Goal: Task Accomplishment & Management: Complete application form

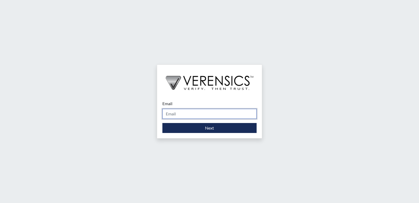
click at [203, 114] on input "Email" at bounding box center [209, 114] width 94 height 10
type input "[PERSON_NAME][EMAIL_ADDRESS][PERSON_NAME][DOMAIN_NAME]"
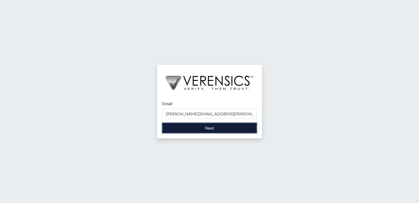
click at [208, 126] on button "Next" at bounding box center [209, 128] width 94 height 10
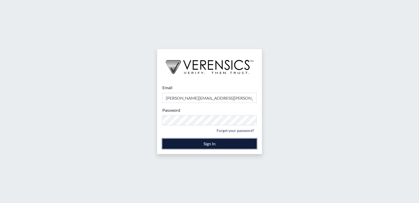
click at [211, 146] on button "Sign In" at bounding box center [209, 144] width 94 height 10
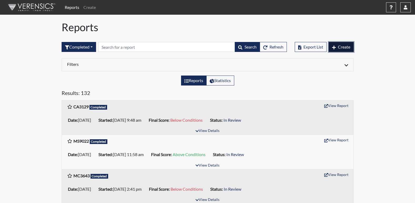
click at [349, 47] on span "Create" at bounding box center [344, 46] width 12 height 5
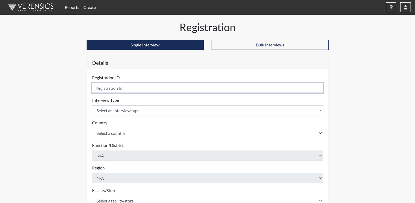
click at [194, 86] on input "text" at bounding box center [207, 88] width 231 height 10
type input "CJ6454"
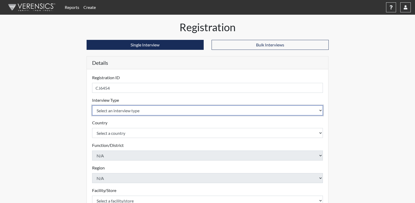
click at [174, 112] on select "Select an interview type Corrections Pre-Employment" at bounding box center [207, 111] width 231 height 10
select select "ff733e93-e1bf-11ea-9c9f-0eff0cf7eb8f"
click at [92, 106] on select "Select an interview type Corrections Pre-Employment" at bounding box center [207, 111] width 231 height 10
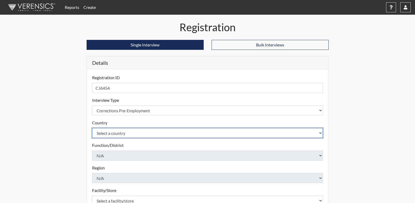
click at [104, 131] on select "Select a country [GEOGRAPHIC_DATA] [GEOGRAPHIC_DATA]" at bounding box center [207, 133] width 231 height 10
select select "united-states-of-[GEOGRAPHIC_DATA]"
click at [92, 128] on select "Select a country [GEOGRAPHIC_DATA] [GEOGRAPHIC_DATA]" at bounding box center [207, 133] width 231 height 10
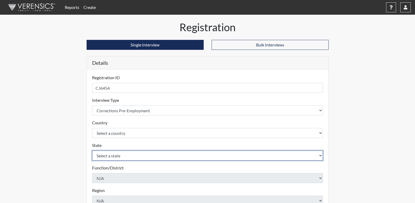
click at [134, 158] on select "Select a state [US_STATE] [US_STATE] [US_STATE] [US_STATE] [US_STATE] [US_STATE…" at bounding box center [207, 156] width 231 height 10
select select "GA"
click at [92, 151] on select "Select a state [US_STATE] [US_STATE] [US_STATE] [US_STATE] [US_STATE] [US_STATE…" at bounding box center [207, 156] width 231 height 10
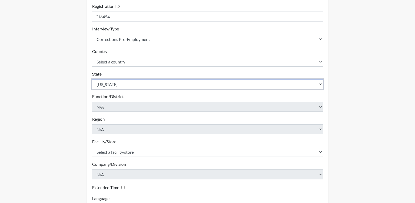
scroll to position [105, 0]
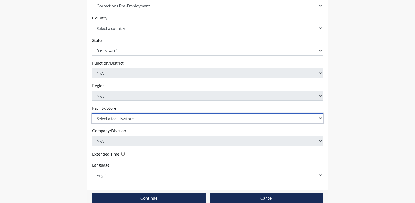
click at [112, 120] on select "Select a facility/store GD&CP*" at bounding box center [207, 119] width 231 height 10
select select "caef7334-c143-44bb-af56-c58759ea25cb"
click at [92, 114] on select "Select a facility/store GD&CP*" at bounding box center [207, 119] width 231 height 10
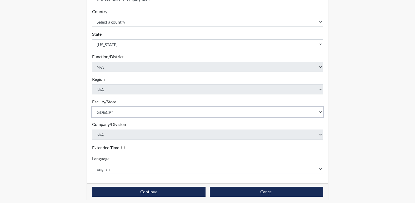
scroll to position [115, 0]
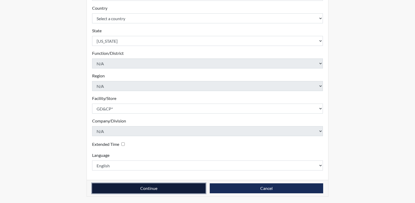
click at [186, 190] on button "Continue" at bounding box center [148, 189] width 113 height 10
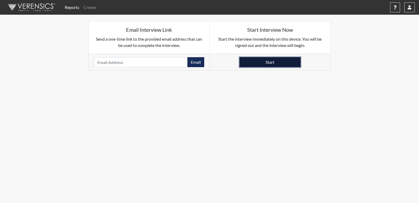
click at [284, 63] on button "Start" at bounding box center [269, 62] width 61 height 10
